Goal: Task Accomplishment & Management: Use online tool/utility

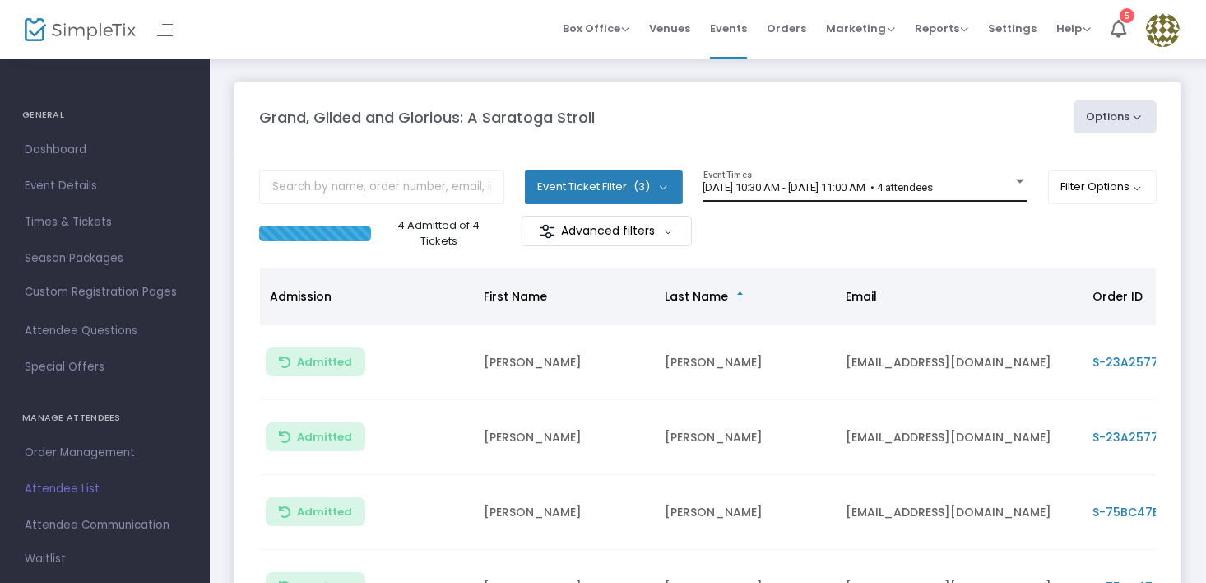
click at [1020, 179] on div at bounding box center [1020, 181] width 8 height 4
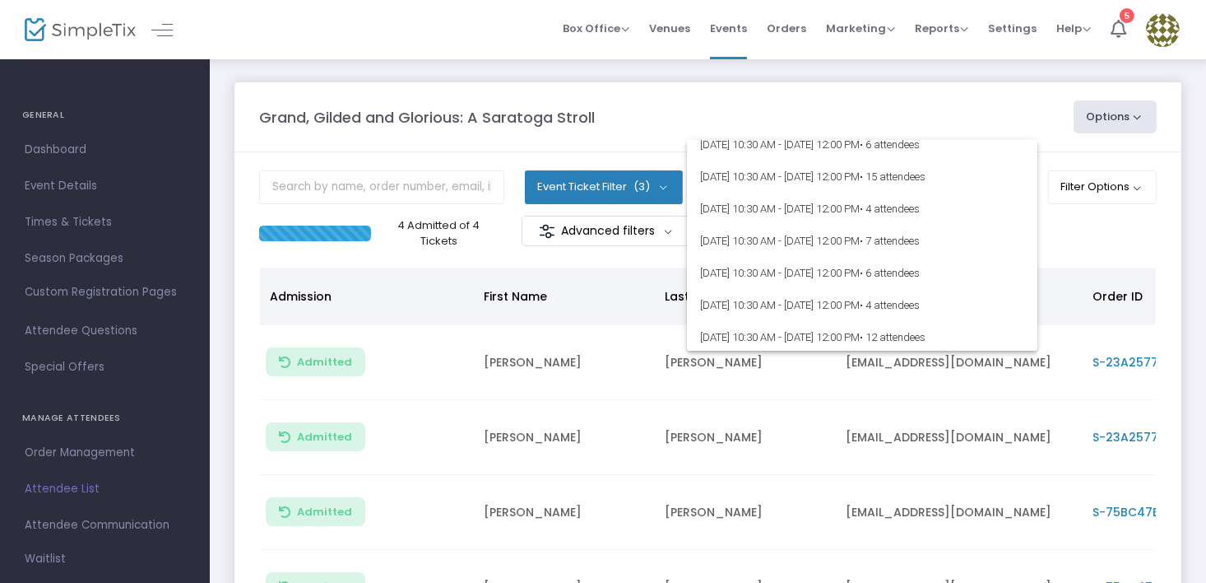
scroll to position [1975, 0]
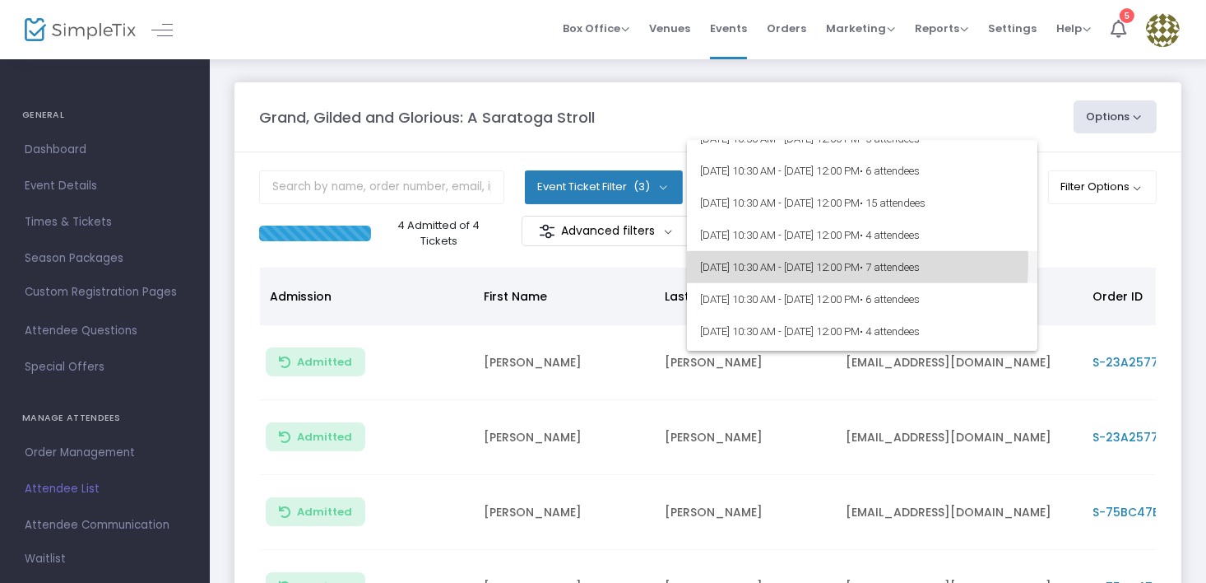
click at [787, 262] on span "[DATE] 10:30 AM - [DATE] 12:00 PM • 7 attendees" at bounding box center [862, 267] width 324 height 32
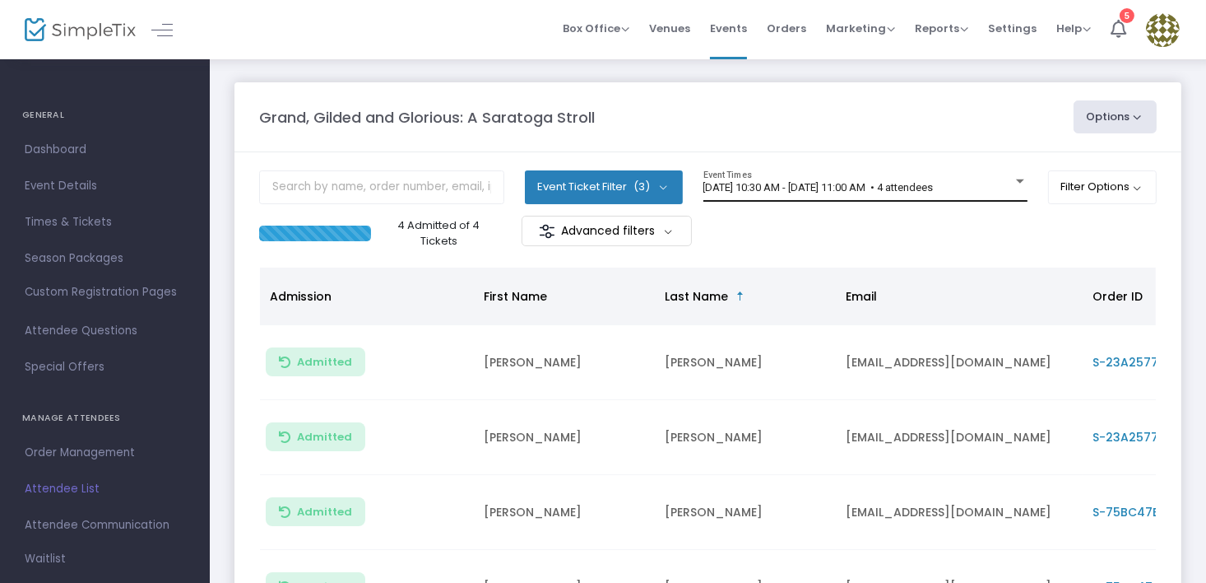
click at [1015, 178] on div at bounding box center [1020, 181] width 15 height 12
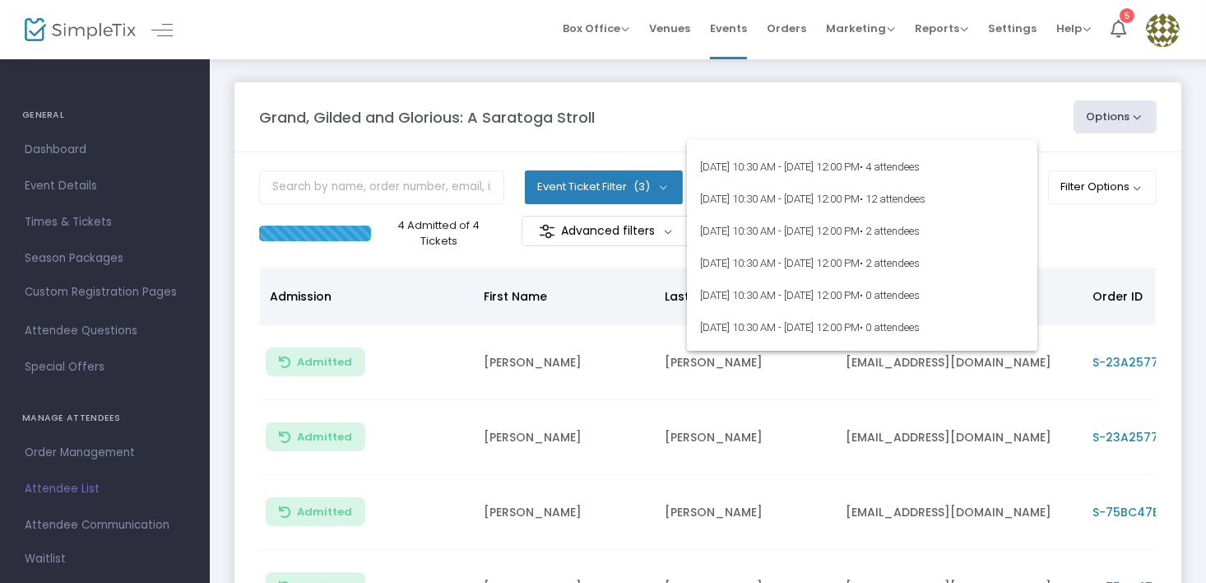
scroll to position [2057, 0]
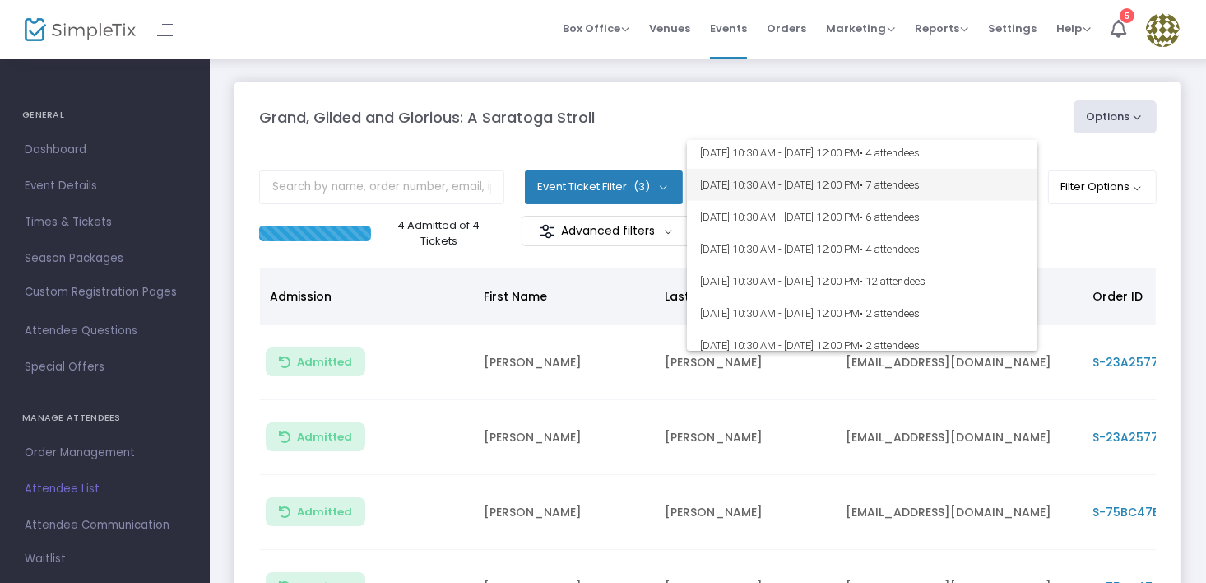
click at [876, 186] on span "[DATE] 10:30 AM - [DATE] 12:00 PM • 7 attendees" at bounding box center [862, 185] width 324 height 32
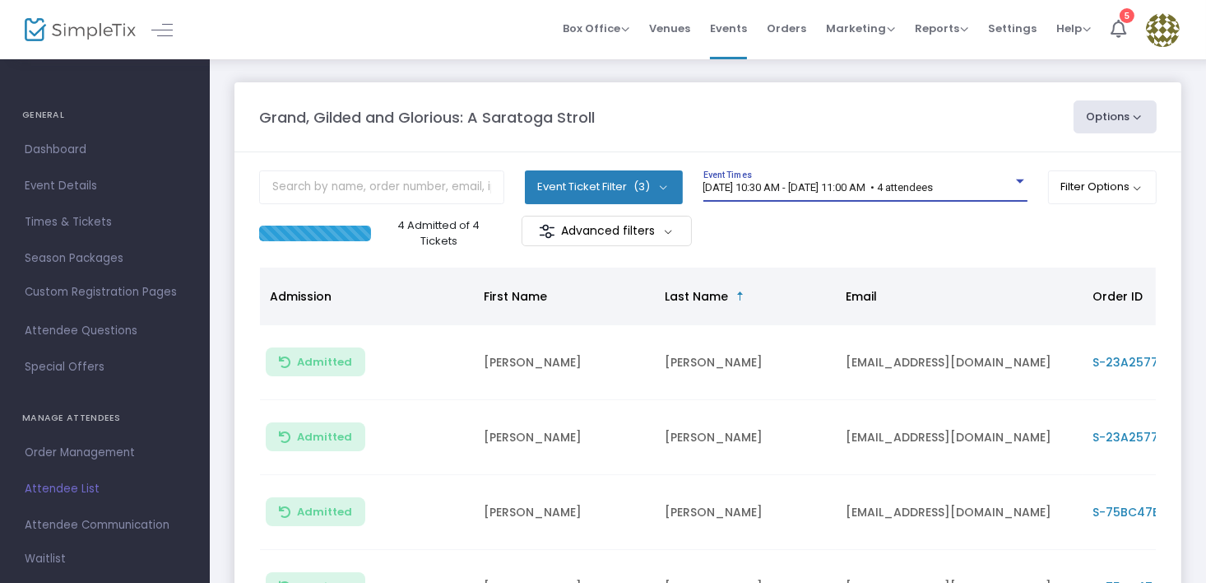
click at [1016, 179] on div at bounding box center [1020, 181] width 8 height 4
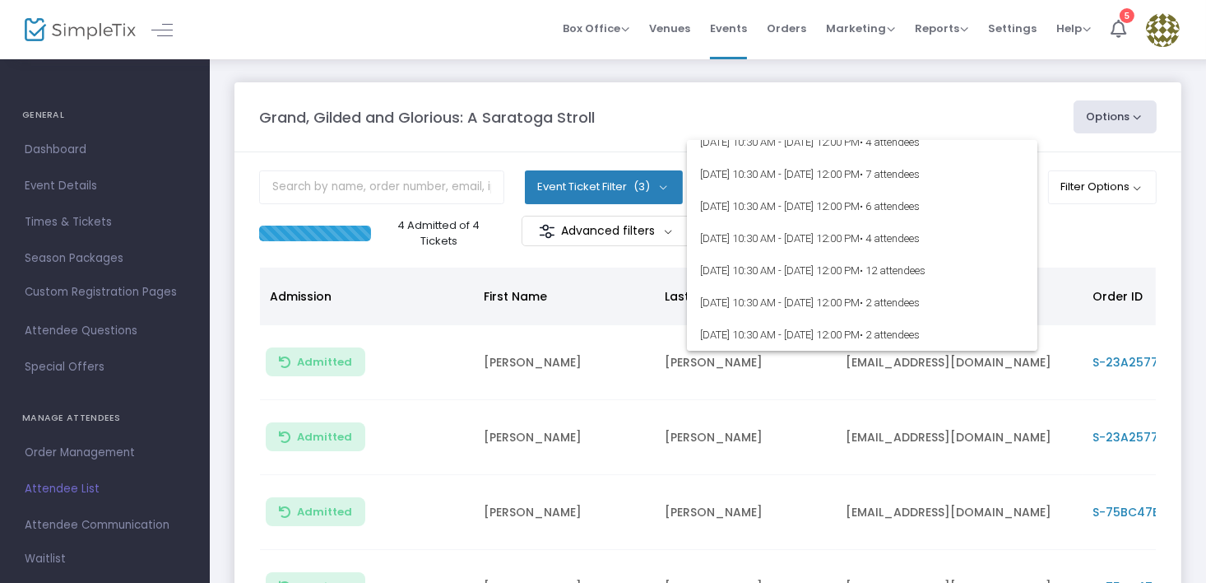
scroll to position [2057, 0]
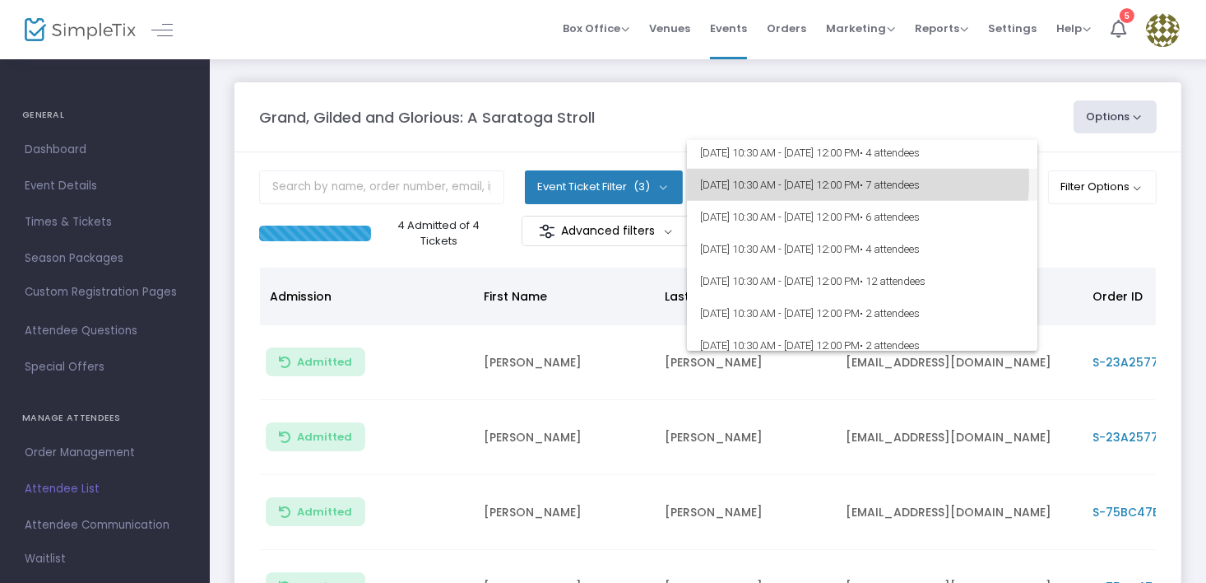
click at [845, 180] on span "[DATE] 10:30 AM - [DATE] 12:00 PM • 7 attendees" at bounding box center [862, 185] width 324 height 32
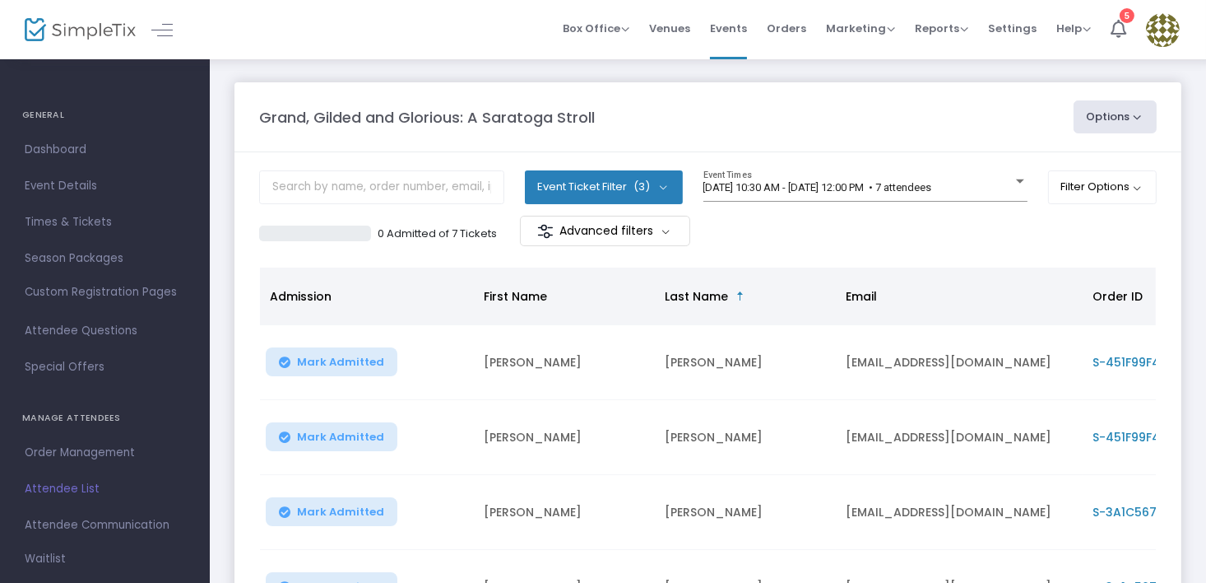
click at [1114, 106] on button "Options" at bounding box center [1116, 116] width 84 height 33
click at [1050, 159] on li "Export List" at bounding box center [1070, 166] width 151 height 32
radio input "false"
radio input "true"
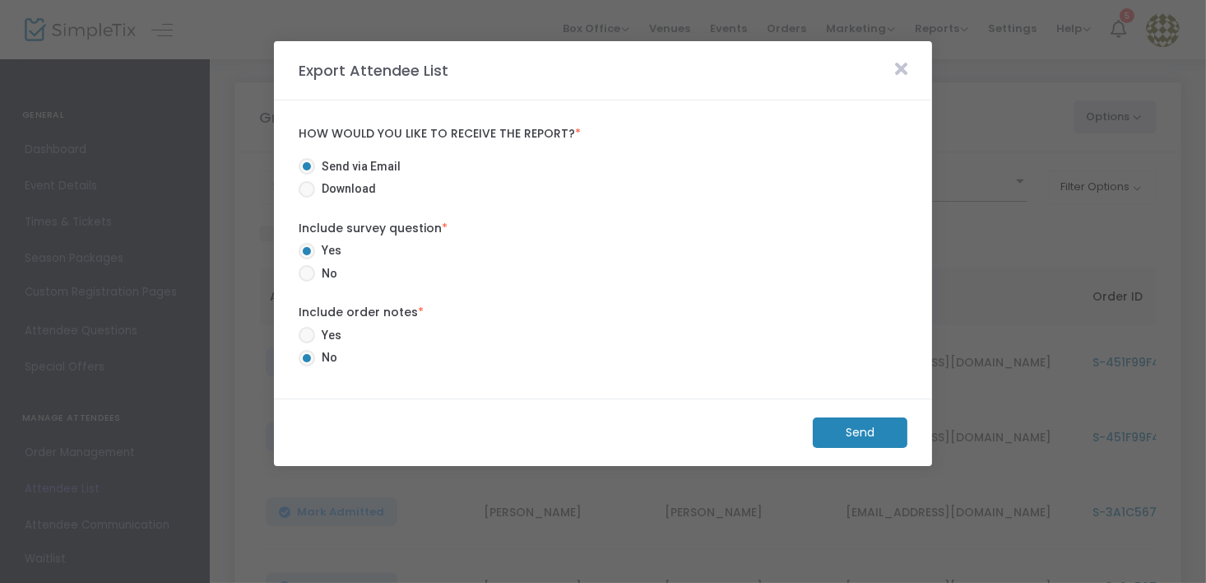
click at [868, 433] on m-button "Send" at bounding box center [860, 432] width 95 height 30
